Goal: Obtain resource: Download file/media

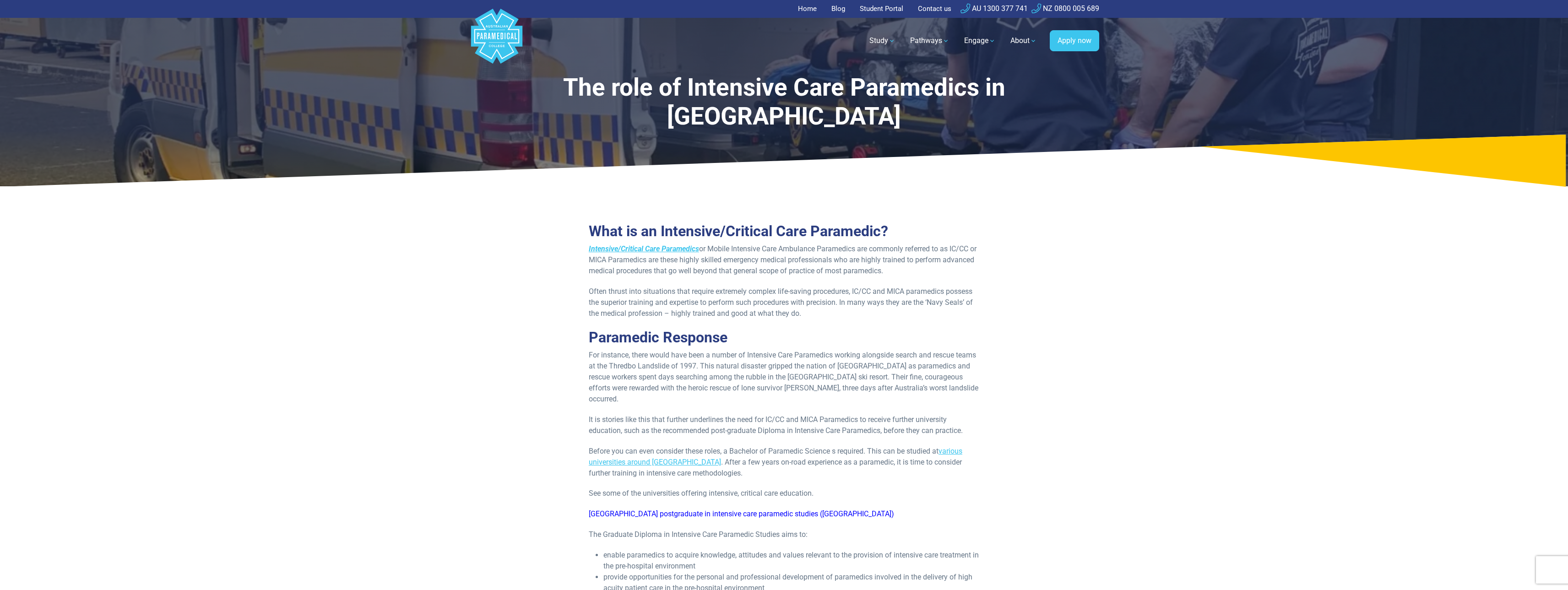
click at [807, 7] on link "Home" at bounding box center [809, 9] width 24 height 18
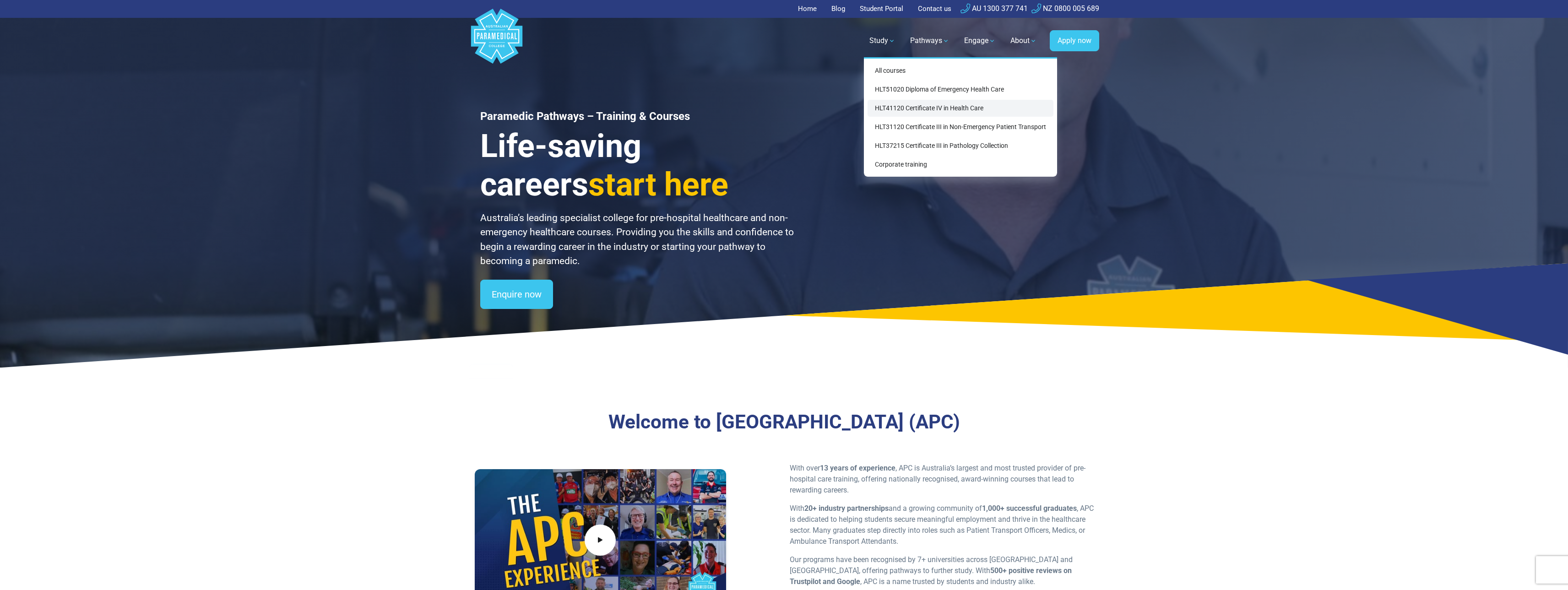
click at [926, 105] on link "HLT41120 Certificate IV in Health Care" at bounding box center [961, 108] width 186 height 17
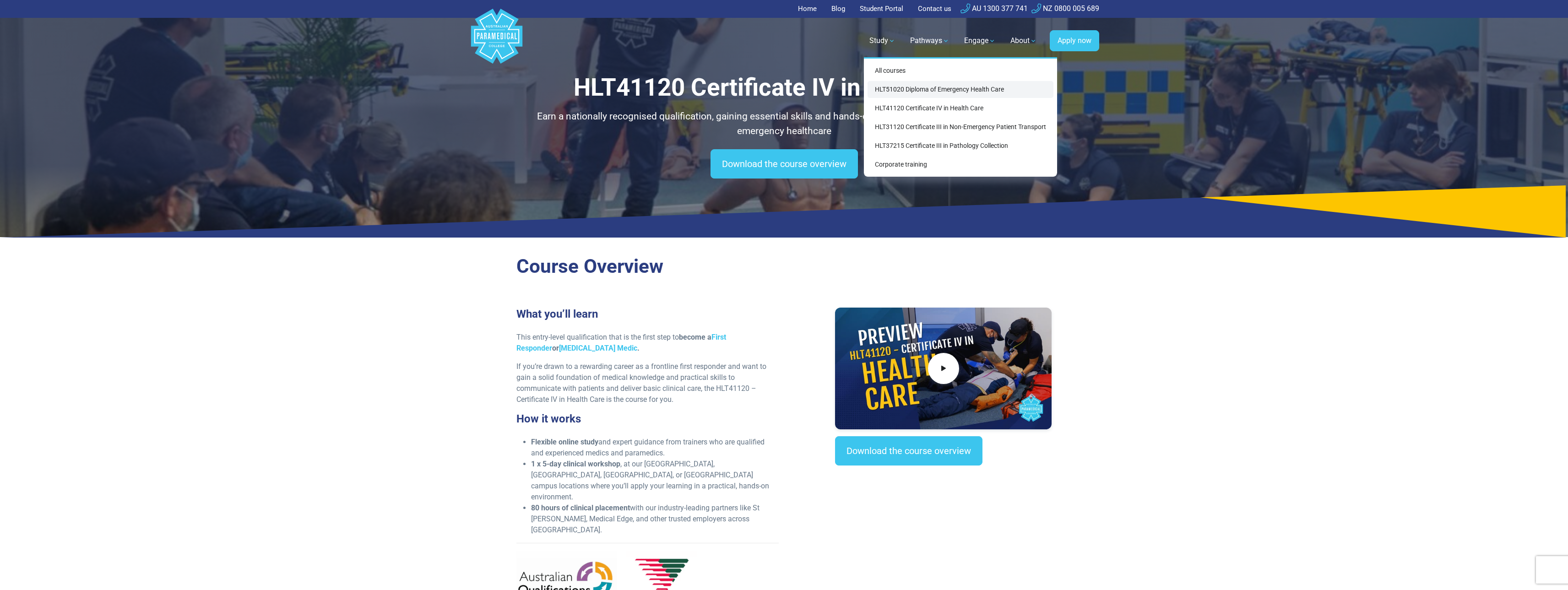
click at [940, 89] on link "HLT51020 Diploma of Emergency Health Care" at bounding box center [961, 89] width 186 height 17
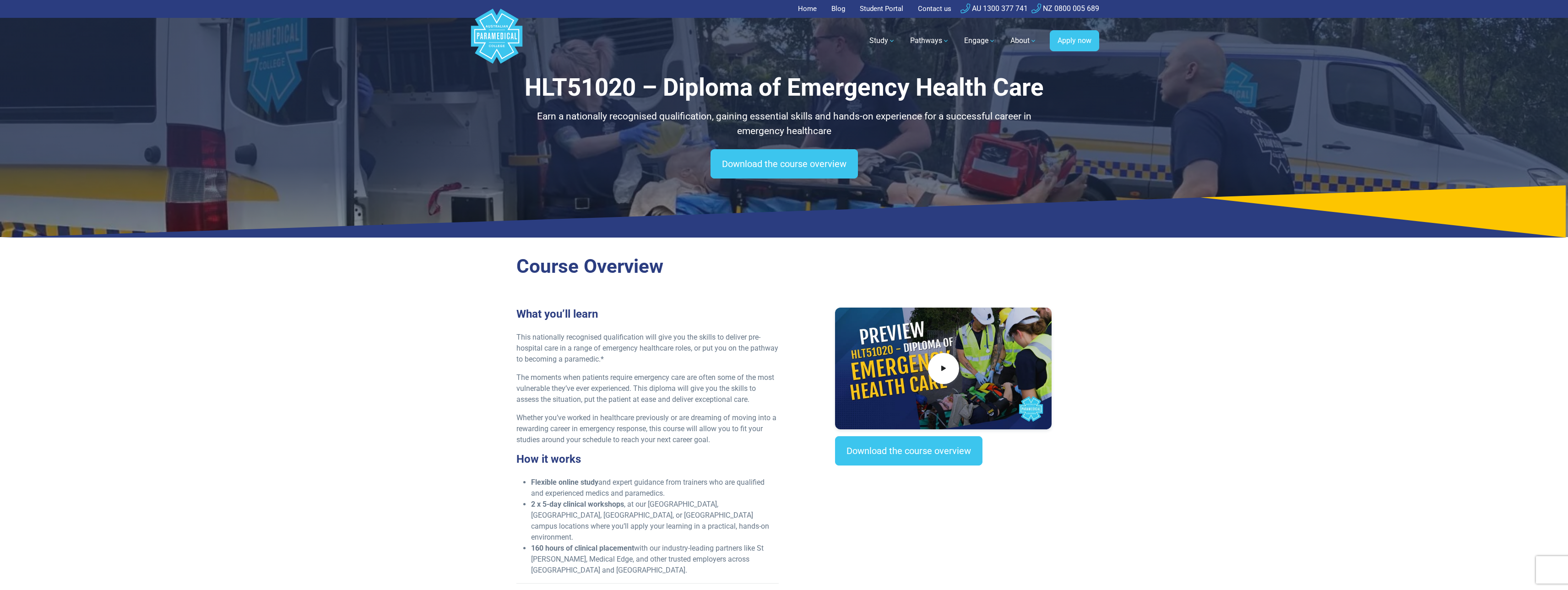
scroll to position [46, 0]
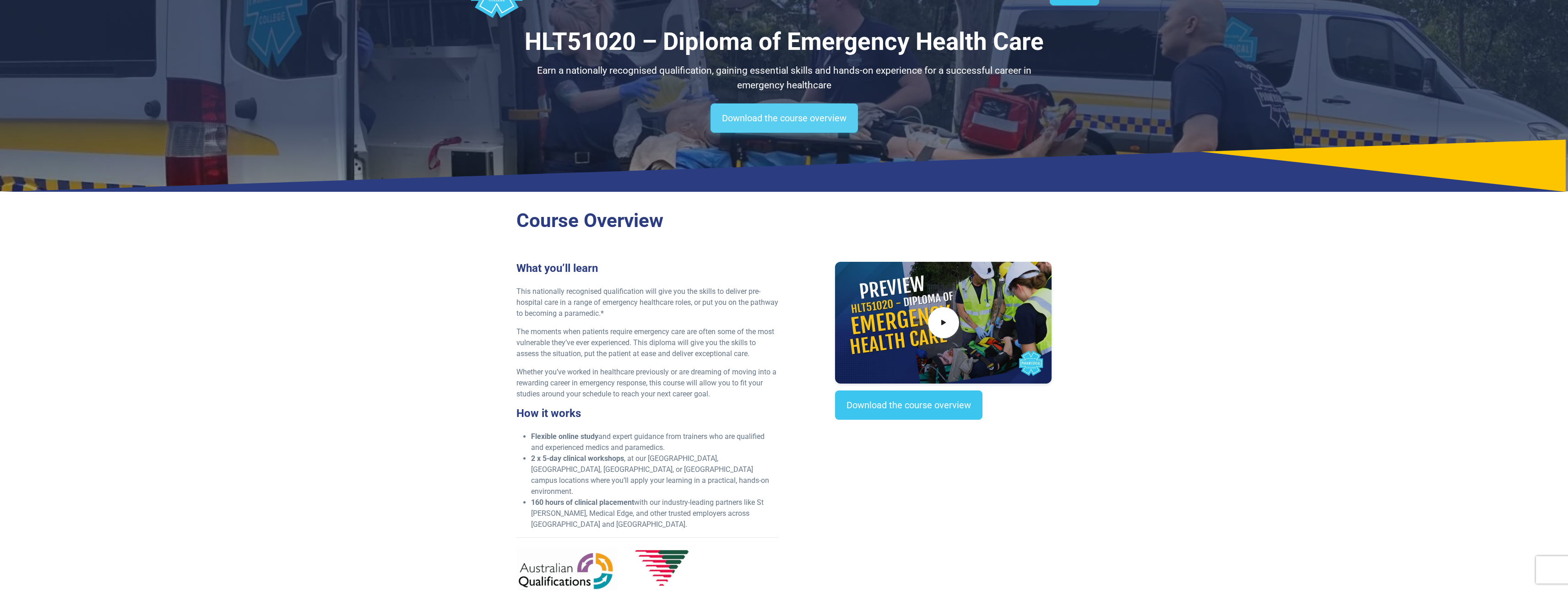
click at [773, 128] on link "Download the course overview" at bounding box center [784, 118] width 147 height 29
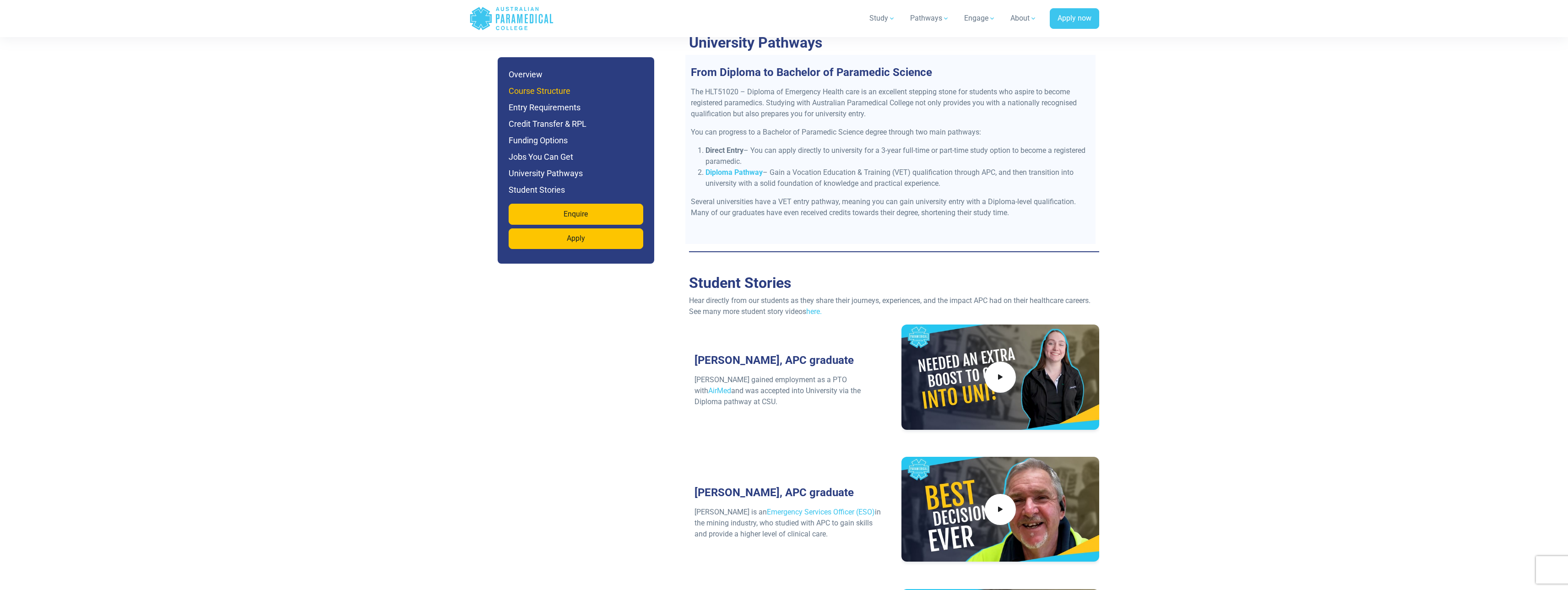
scroll to position [3587, 0]
